Goal: Task Accomplishment & Management: Manage account settings

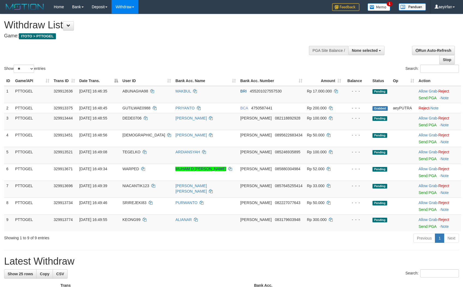
select select
select select "**"
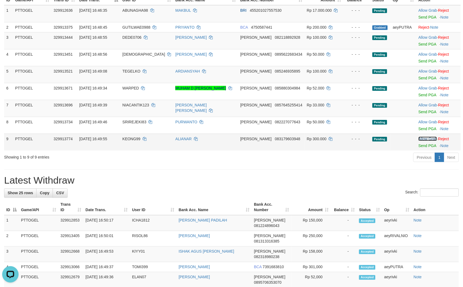
click at [419, 137] on link "Allow Grab" at bounding box center [428, 139] width 19 height 4
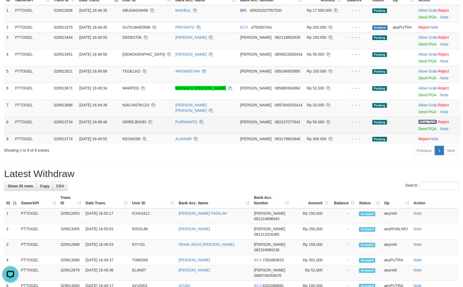
click at [419, 121] on link "Allow Grab" at bounding box center [428, 122] width 19 height 4
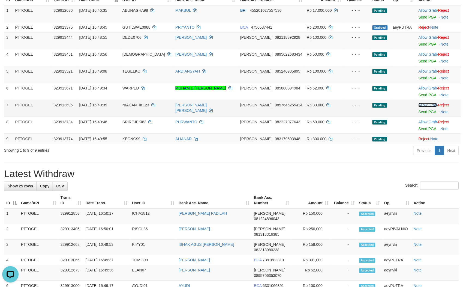
click at [422, 105] on link "Allow Grab" at bounding box center [428, 105] width 19 height 4
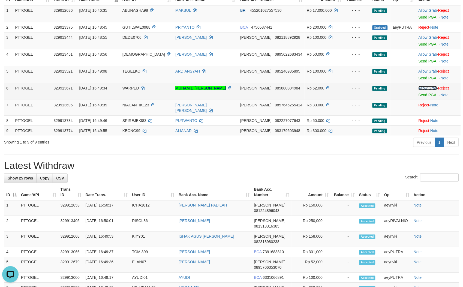
click at [423, 86] on link "Allow Grab" at bounding box center [428, 88] width 19 height 4
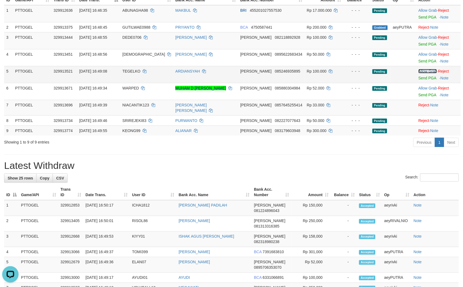
click at [420, 70] on link "Allow Grab" at bounding box center [428, 71] width 19 height 4
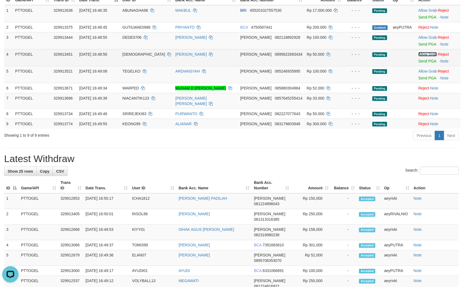
click at [421, 55] on link "Allow Grab" at bounding box center [428, 54] width 19 height 4
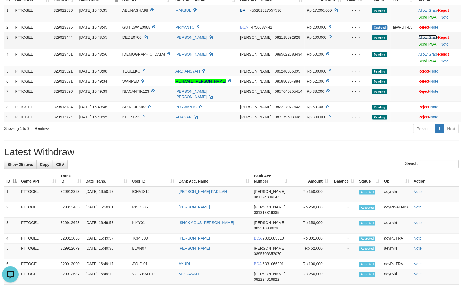
click at [421, 37] on link "Allow Grab" at bounding box center [428, 37] width 19 height 4
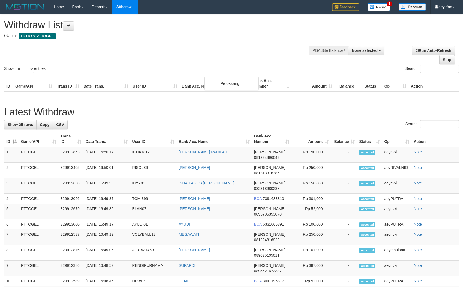
select select
select select "**"
